Goal: Task Accomplishment & Management: Complete application form

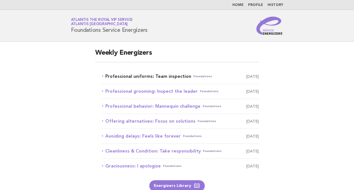
click at [162, 75] on link "Professional uniforms: Team inspection Foundations September 3" at bounding box center [180, 76] width 157 height 8
click at [155, 78] on link "Professional uniforms: Team inspection Foundations September 3" at bounding box center [180, 76] width 157 height 8
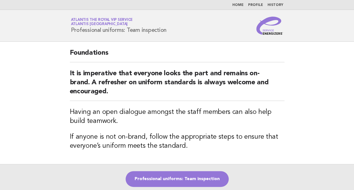
click at [107, 47] on div "Foundations It is imperative that everyone looks the part and remains on-brand.…" at bounding box center [177, 103] width 228 height 122
click at [203, 173] on link "Professional uniforms: Team inspection" at bounding box center [177, 179] width 103 height 16
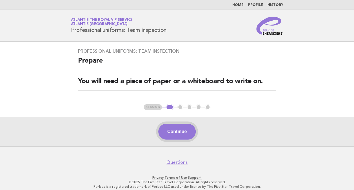
click at [184, 127] on button "Continue" at bounding box center [176, 132] width 37 height 16
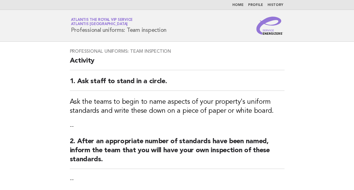
scroll to position [245, 0]
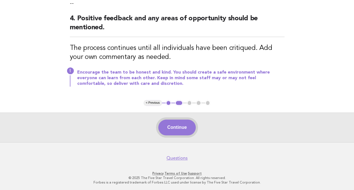
click at [172, 122] on button "Continue" at bounding box center [176, 127] width 37 height 16
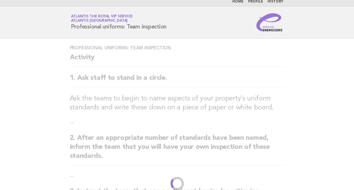
scroll to position [0, 0]
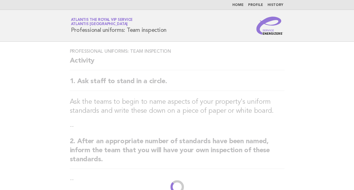
click at [172, 122] on div "Professional uniforms: Team inspection Activity 1. Ask staff to stand in a circ…" at bounding box center [177, 193] width 228 height 303
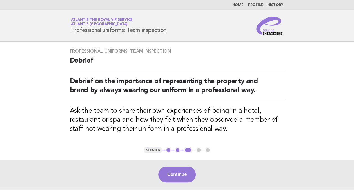
scroll to position [47, 0]
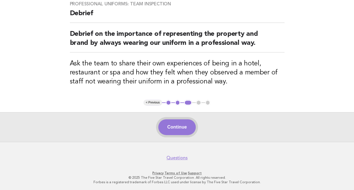
click at [171, 128] on button "Continue" at bounding box center [176, 127] width 37 height 16
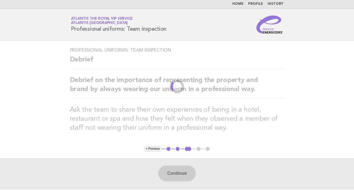
scroll to position [0, 0]
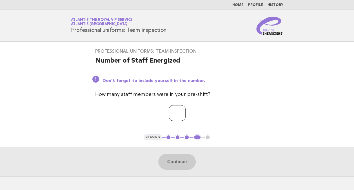
click at [172, 117] on input "number" at bounding box center [177, 113] width 17 height 16
type input "**"
click at [192, 161] on button "Continue" at bounding box center [176, 162] width 37 height 16
